Goal: Find specific page/section: Find specific page/section

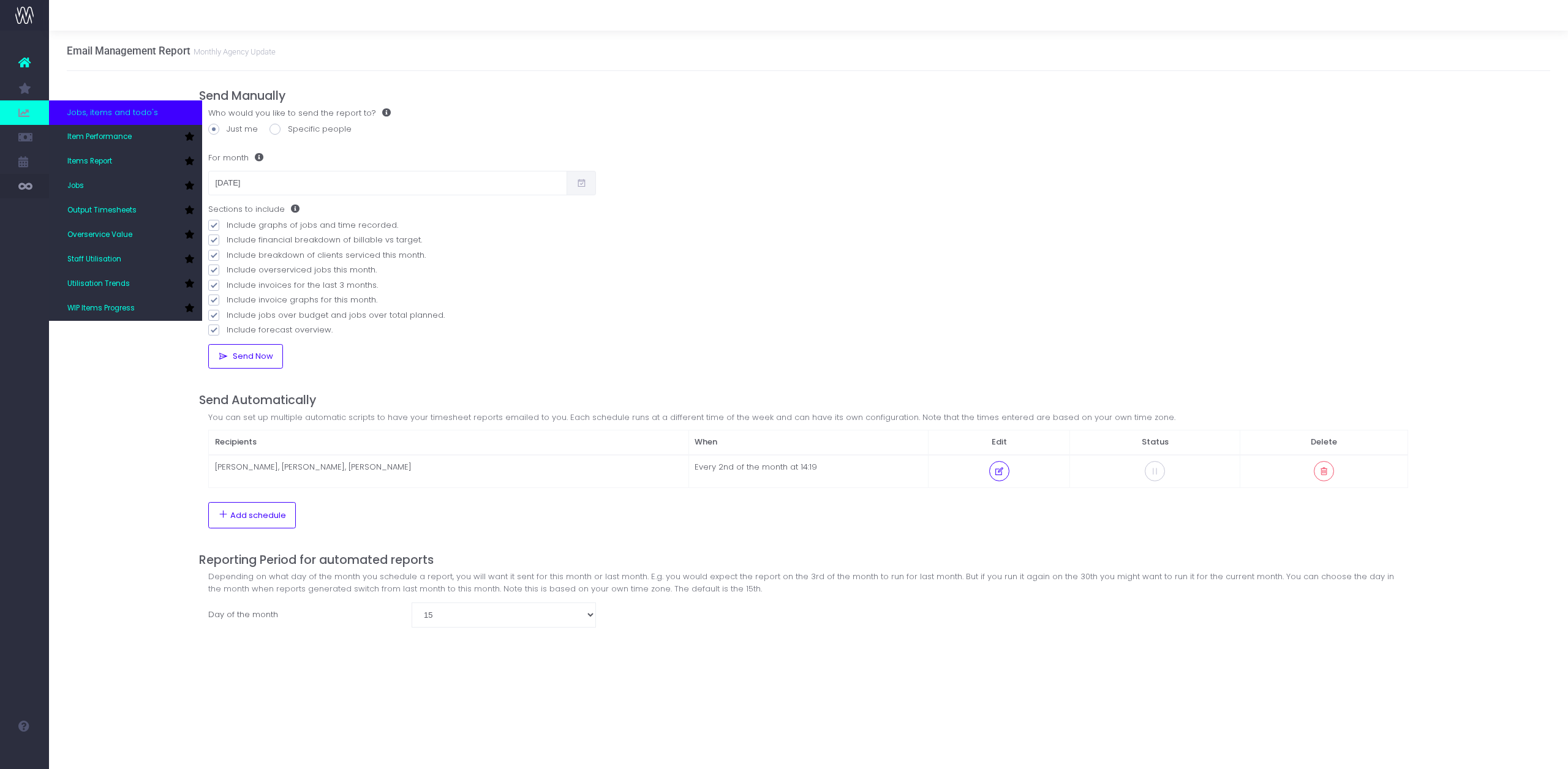
click at [30, 112] on span at bounding box center [25, 113] width 49 height 25
click at [86, 137] on span "Item Performance" at bounding box center [99, 137] width 64 height 11
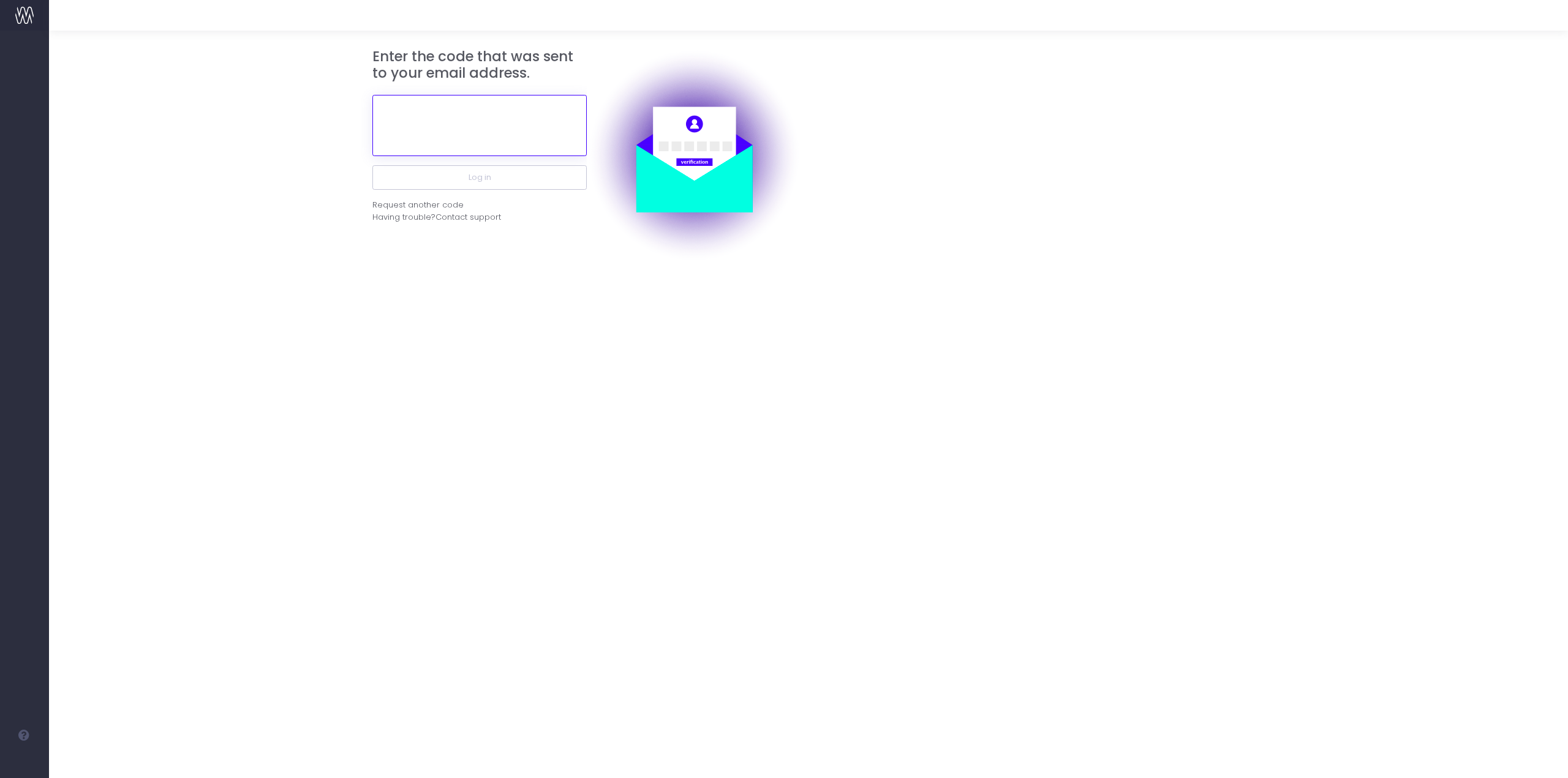
click at [448, 120] on input "text" at bounding box center [480, 125] width 214 height 61
paste input "679461"
type input "679461"
click at [510, 176] on button "Log in" at bounding box center [480, 177] width 214 height 25
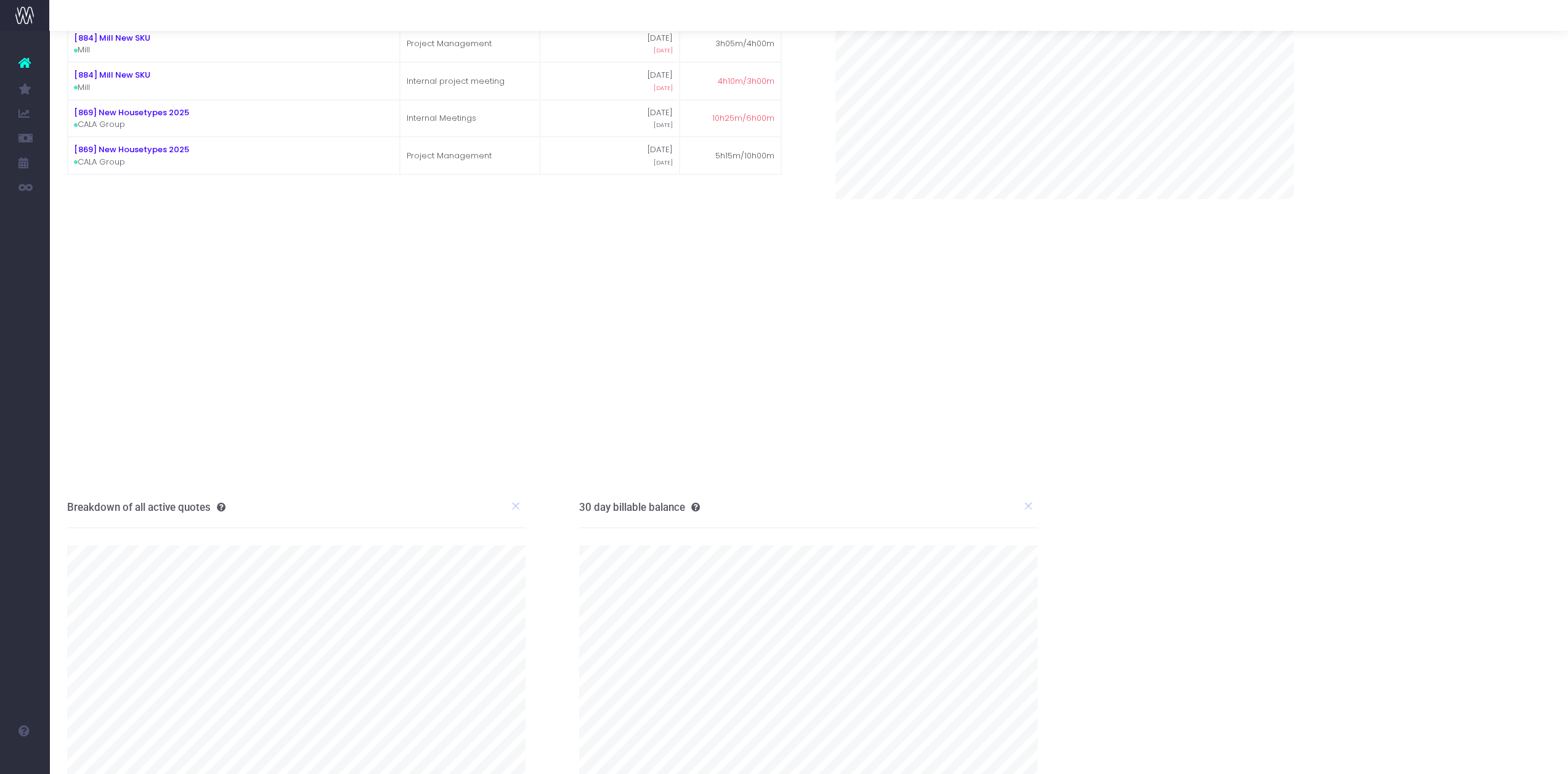
scroll to position [101, 0]
